Goal: Navigation & Orientation: Find specific page/section

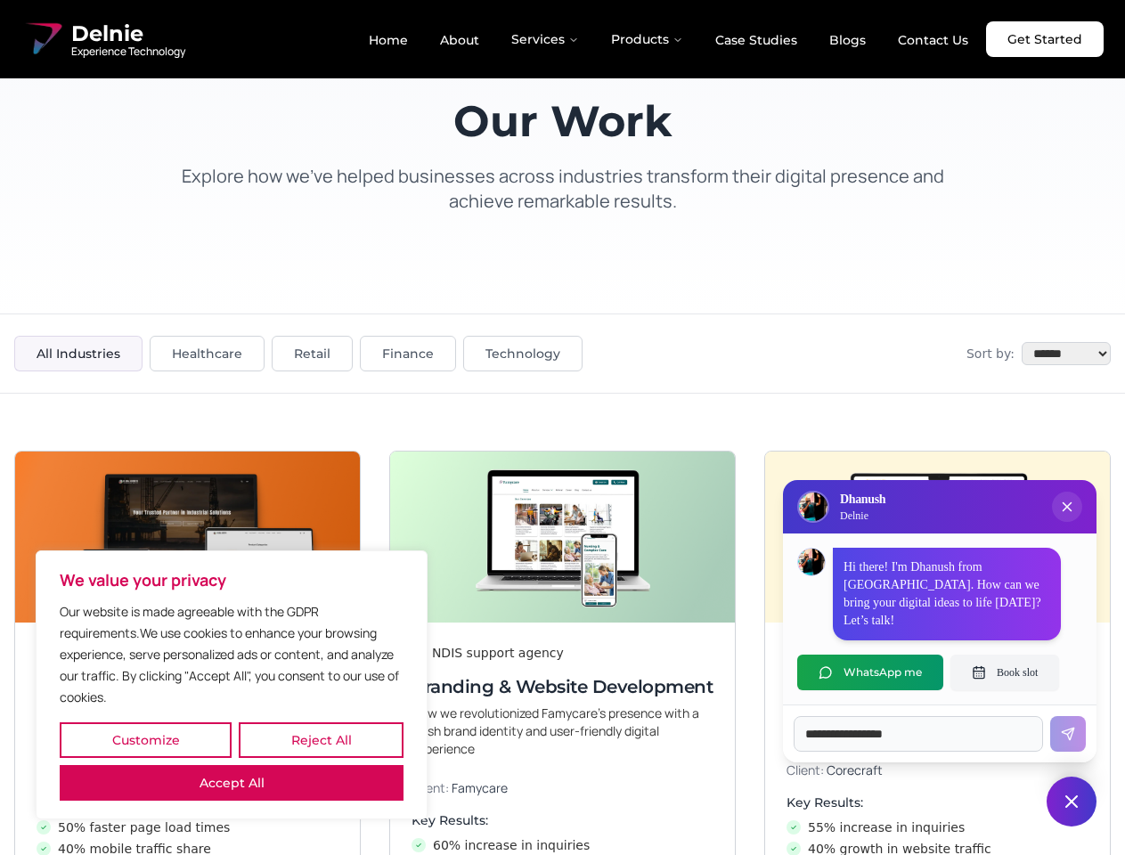
click at [145, 740] on button "Customize" at bounding box center [146, 740] width 172 height 36
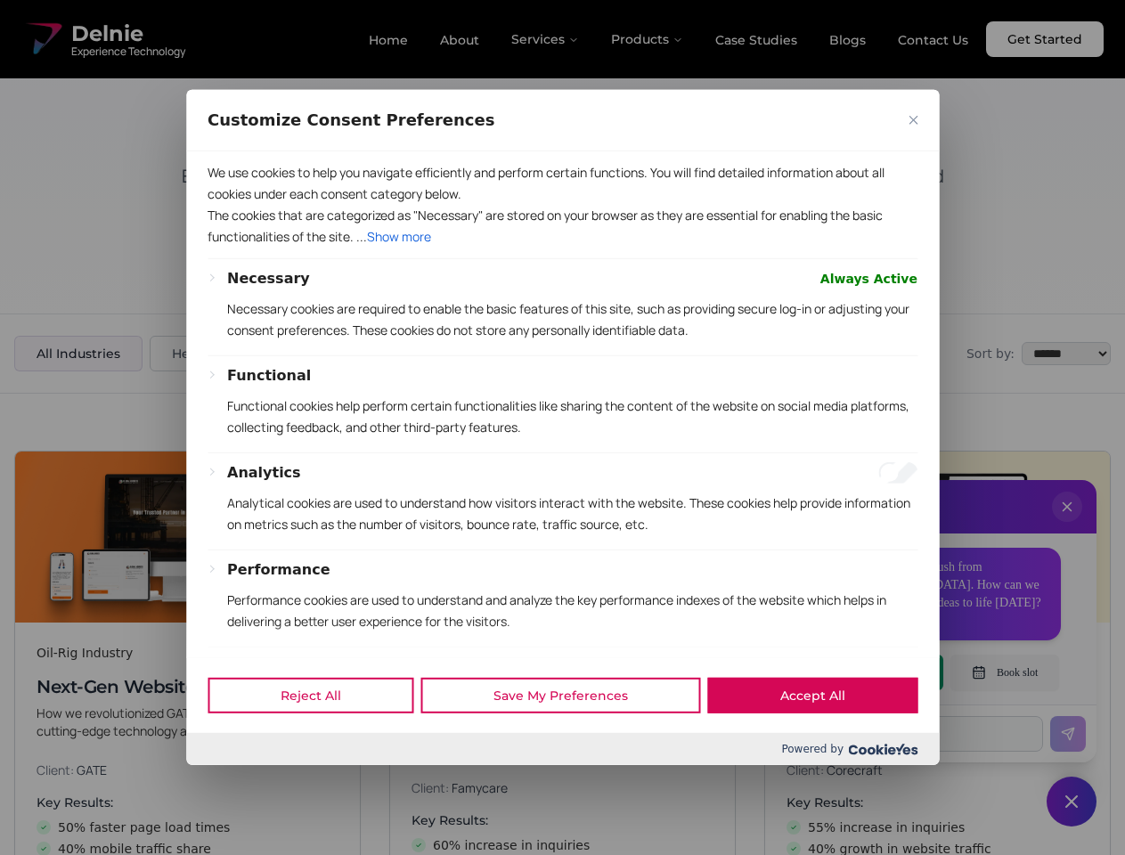
click at [321, 740] on div at bounding box center [562, 427] width 1125 height 855
click at [232, 765] on div "Customize Consent Preferences We use cookies to help you navigate efficiently a…" at bounding box center [562, 427] width 753 height 675
click at [562, 427] on p "Functional cookies help perform certain functionalities like sharing the conten…" at bounding box center [572, 416] width 690 height 43
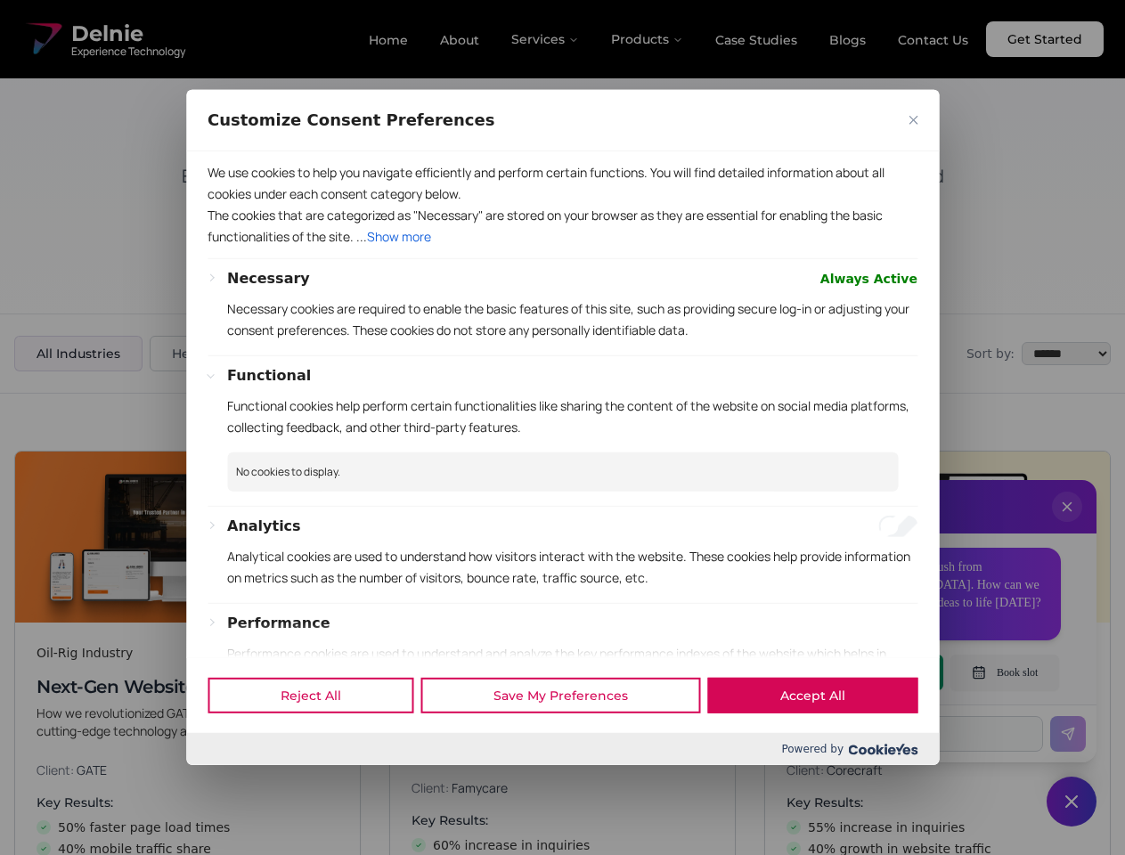
click at [1067, 525] on div at bounding box center [562, 427] width 1125 height 855
click at [870, 672] on div "Reject All Save My Preferences Accept All" at bounding box center [562, 695] width 753 height 76
click at [1005, 672] on div at bounding box center [562, 427] width 1125 height 855
click at [1071, 802] on div at bounding box center [562, 427] width 1125 height 855
click at [546, 39] on div at bounding box center [562, 427] width 1125 height 855
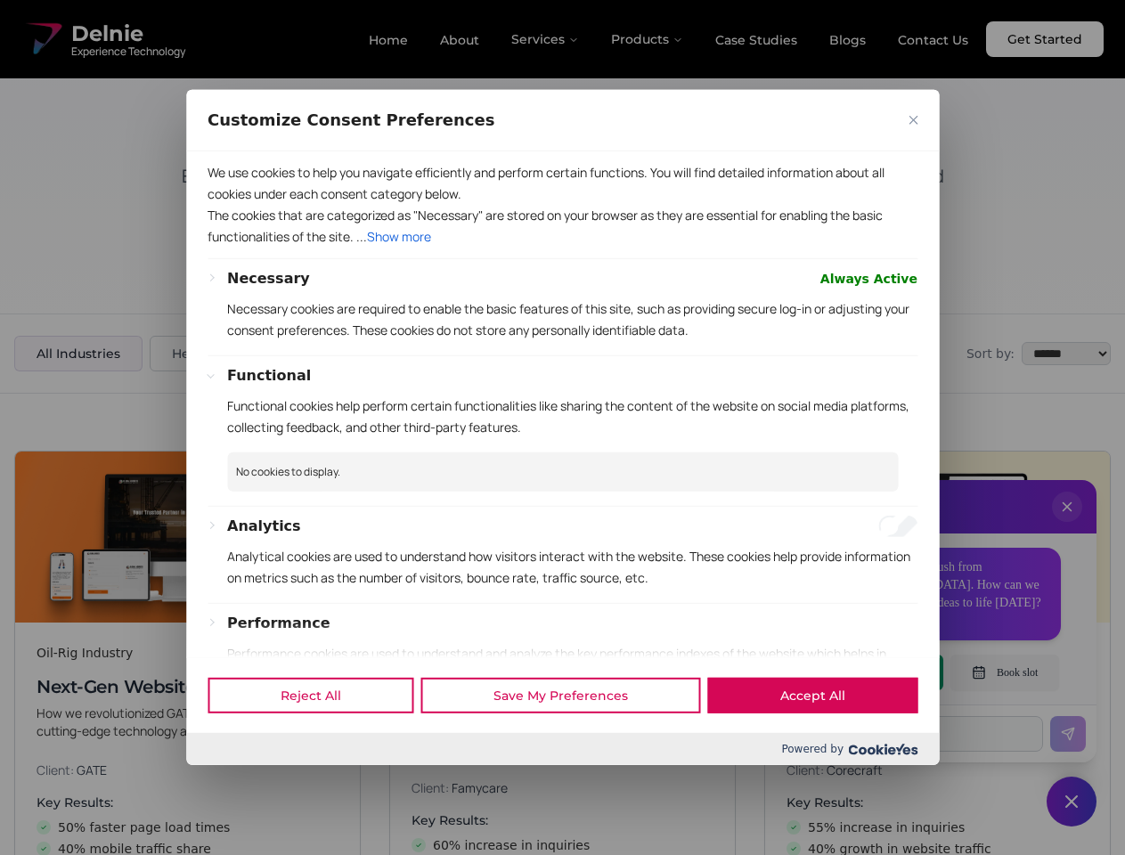
click at [647, 39] on div at bounding box center [562, 427] width 1125 height 855
